Goal: Transaction & Acquisition: Download file/media

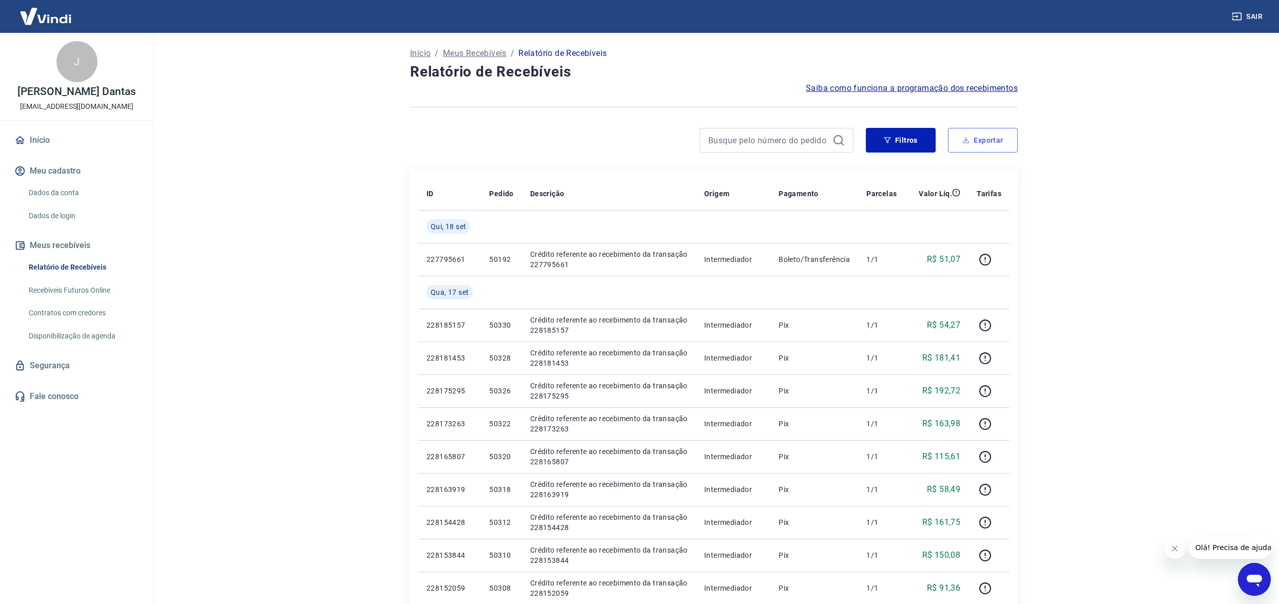
click at [986, 136] on button "Exportar" at bounding box center [983, 140] width 70 height 25
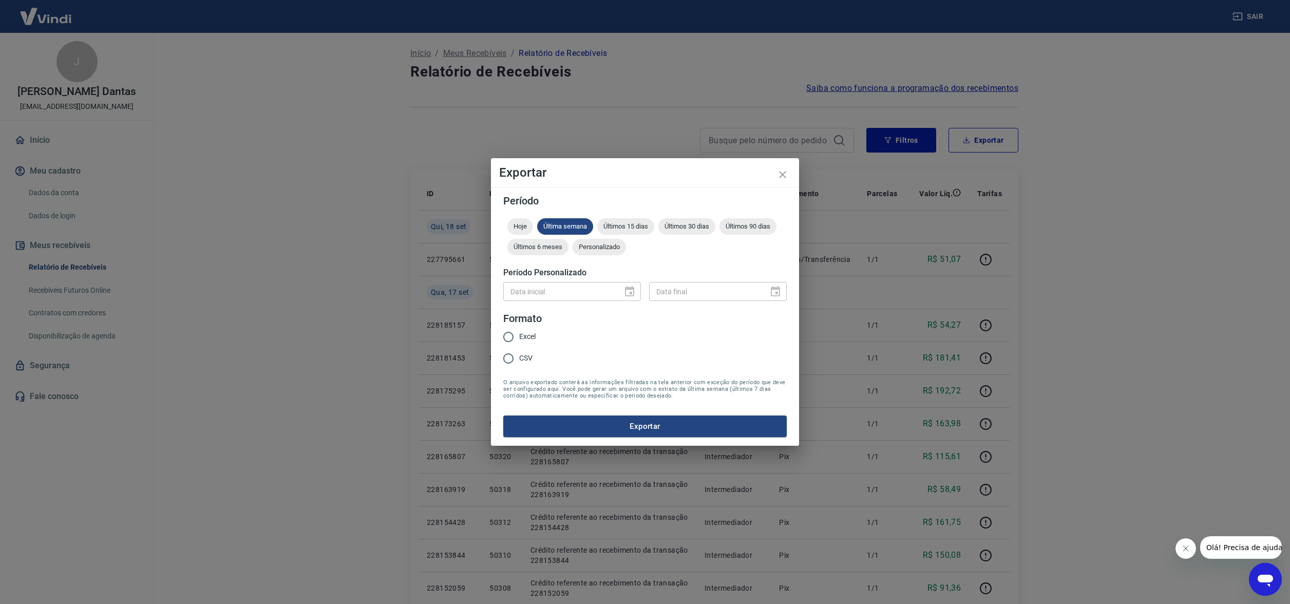
click at [582, 235] on div "Hoje Última semana Últimos 15 dias Últimos 30 dias Últimos 90 dias Últimos 6 me…" at bounding box center [644, 238] width 283 height 41
click at [590, 239] on div "Personalizado" at bounding box center [598, 247] width 53 height 16
click at [629, 292] on icon "Choose date" at bounding box center [629, 291] width 12 height 12
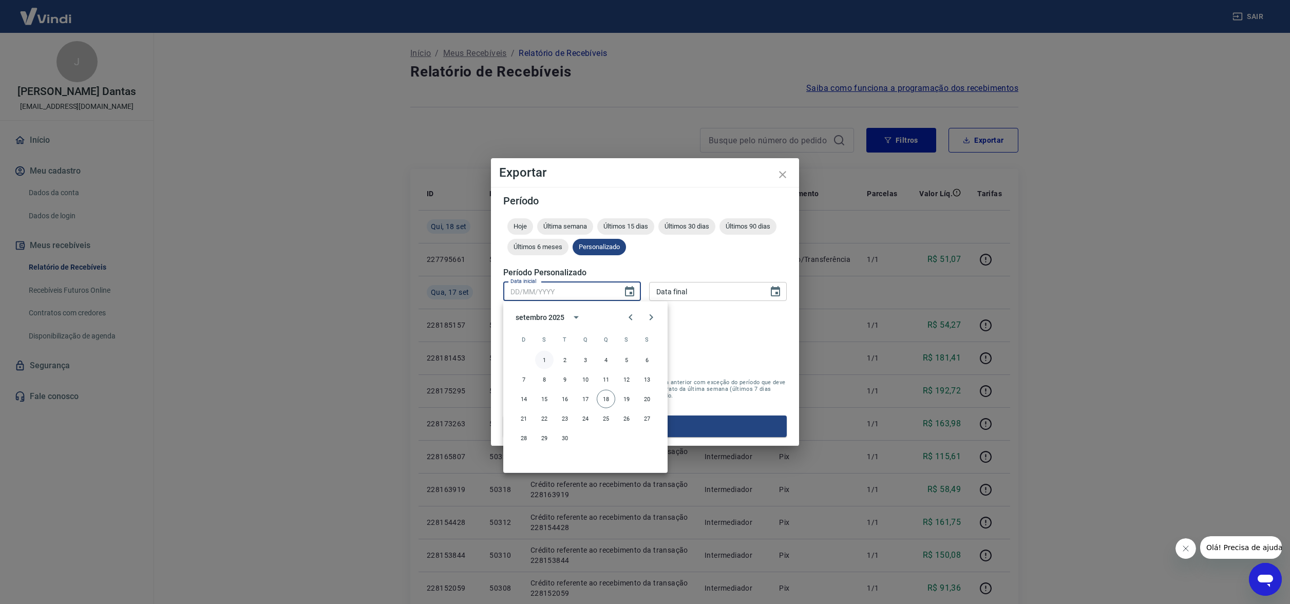
click at [546, 356] on button "1" at bounding box center [544, 360] width 18 height 18
type input "01/09/2025"
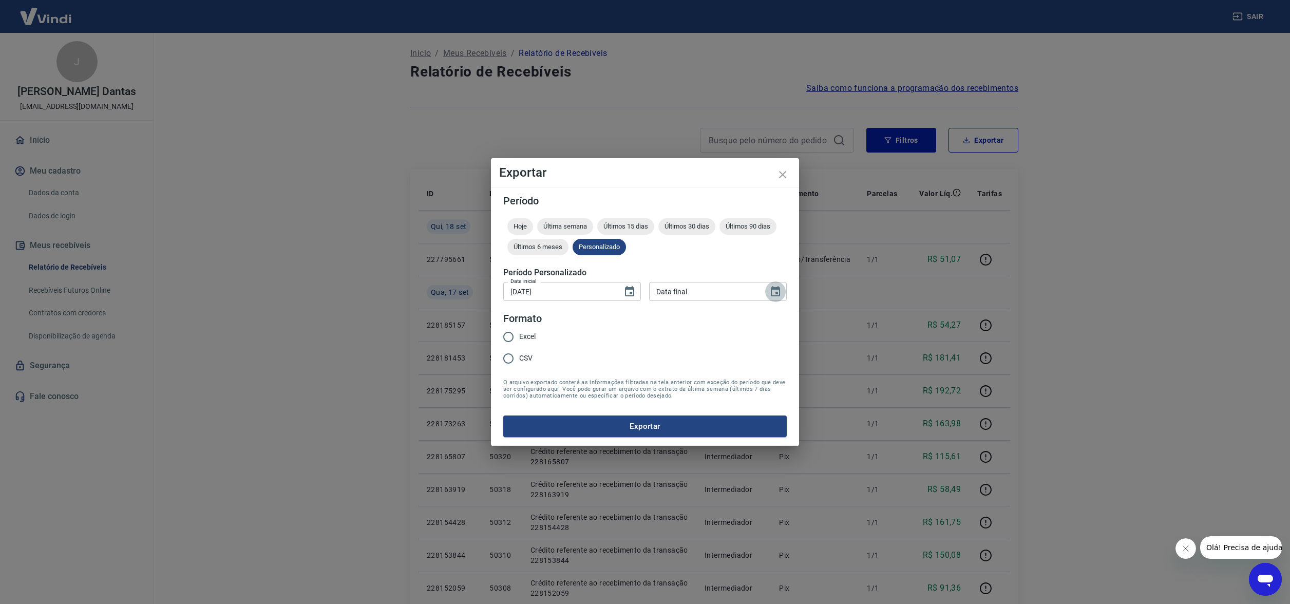
click at [776, 292] on icon "Choose date" at bounding box center [775, 291] width 9 height 10
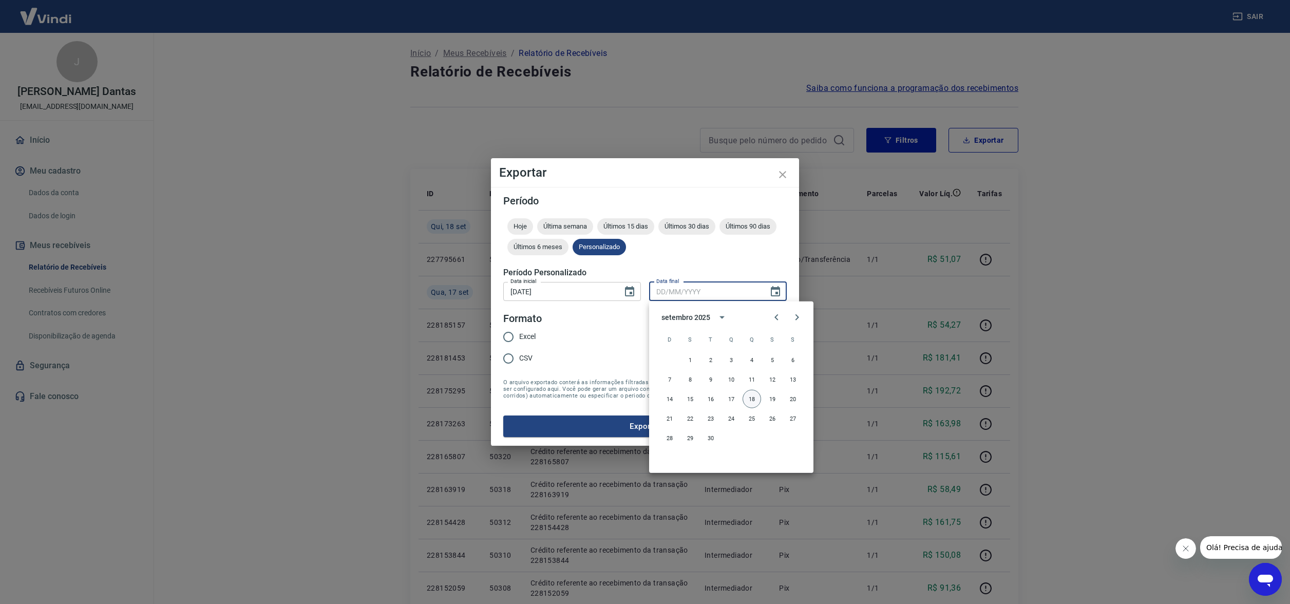
click at [755, 399] on button "18" at bounding box center [751, 399] width 18 height 18
type input "18/09/2025"
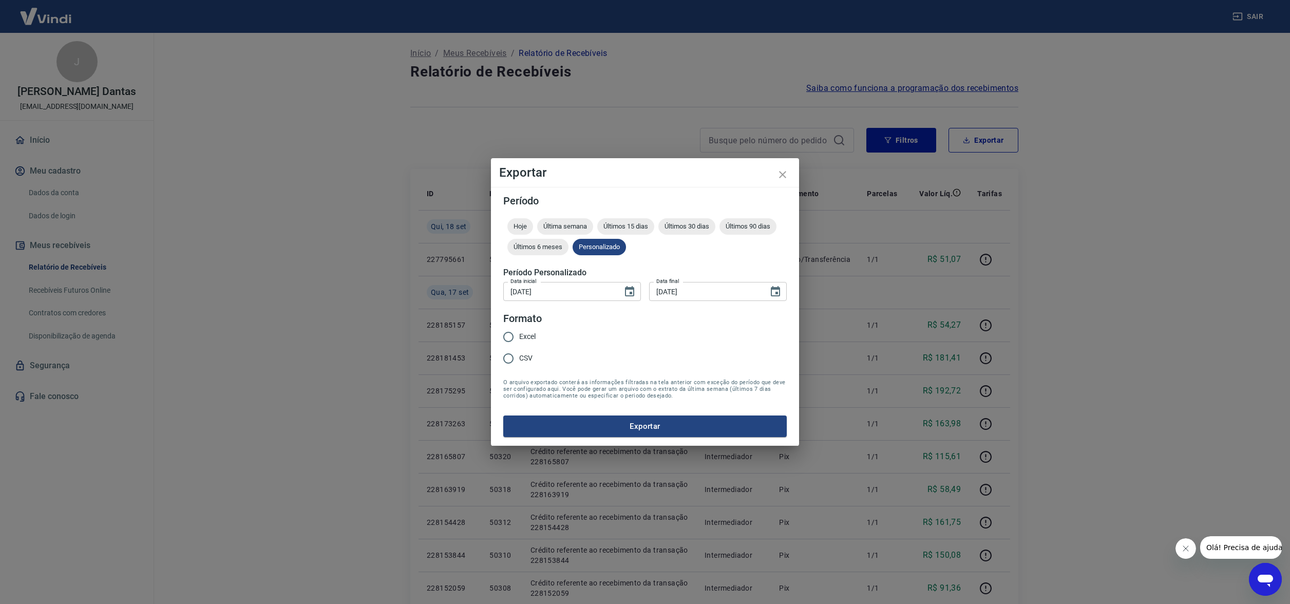
click at [515, 358] on input "CSV" at bounding box center [508, 359] width 22 height 22
radio input "true"
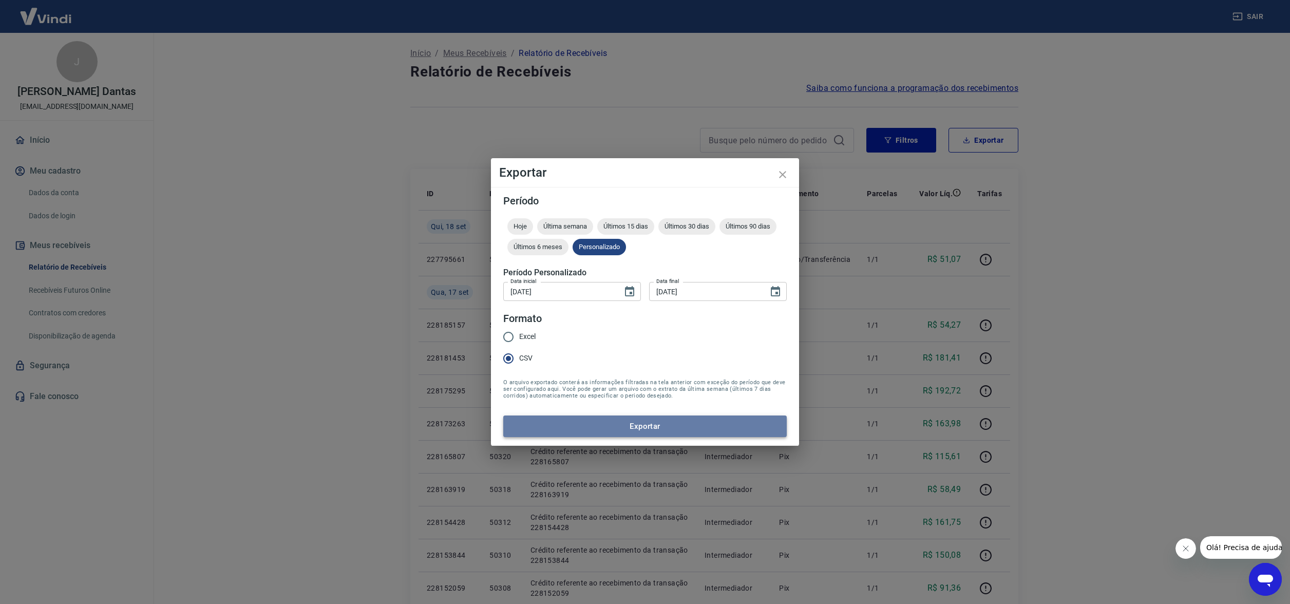
click at [649, 425] on button "Exportar" at bounding box center [644, 426] width 283 height 22
